Goal: Navigation & Orientation: Understand site structure

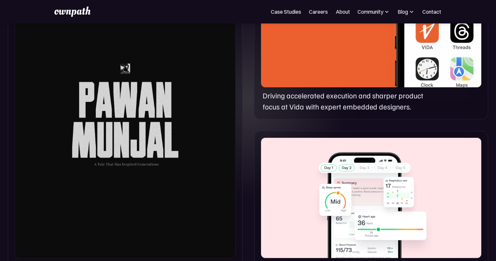
scroll to position [386, 0]
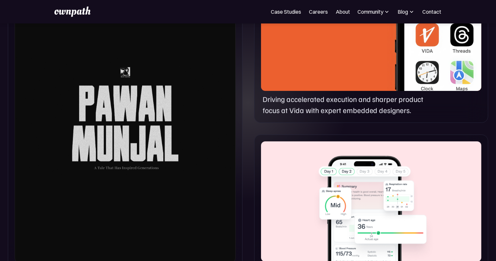
click at [154, 127] on div at bounding box center [125, 117] width 221 height 292
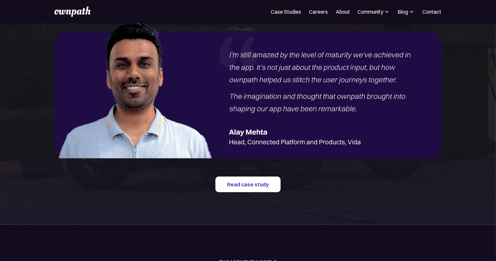
scroll to position [795, 0]
click at [268, 181] on link "Read case study" at bounding box center [247, 185] width 65 height 16
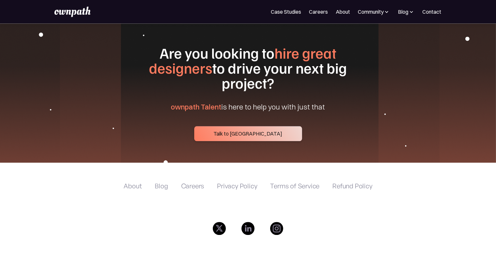
scroll to position [2450, 0]
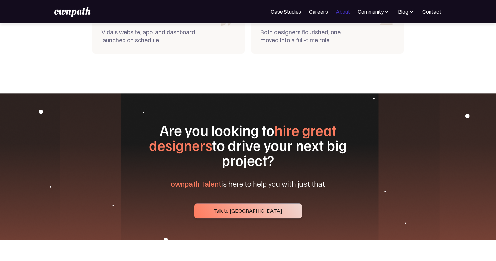
click at [347, 8] on link "About" at bounding box center [343, 12] width 14 height 8
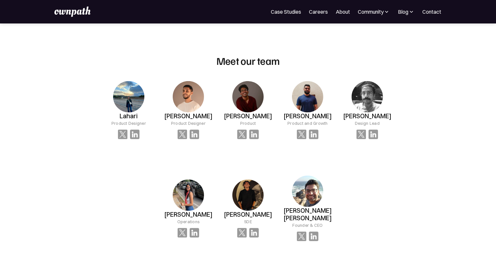
scroll to position [421, 0]
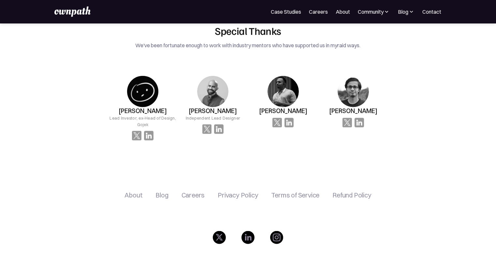
scroll to position [1120, 0]
